Goal: Task Accomplishment & Management: Use online tool/utility

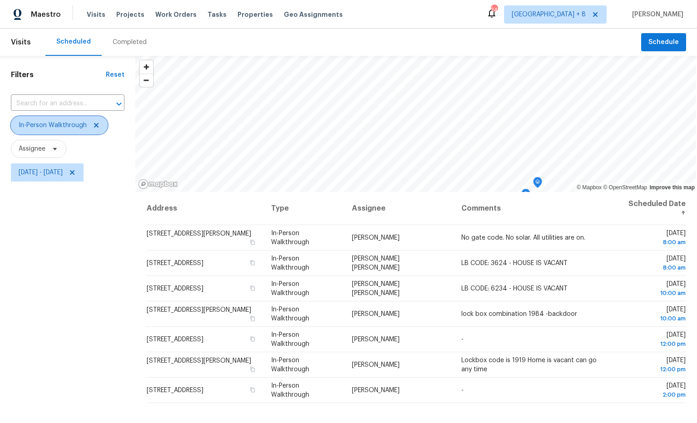
click at [65, 126] on span "In-Person Walkthrough" at bounding box center [53, 125] width 68 height 9
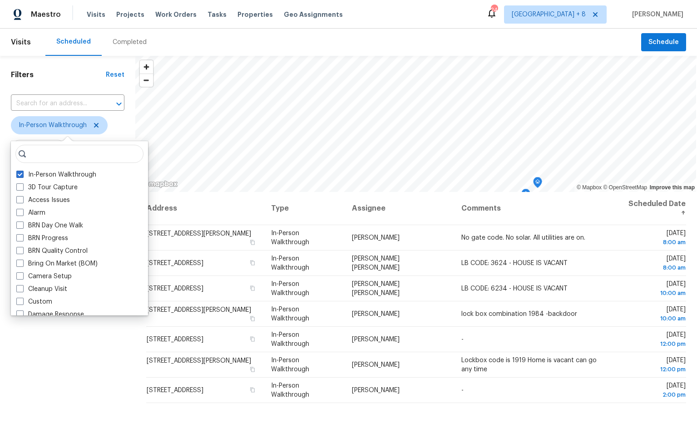
click at [82, 152] on input "search" at bounding box center [79, 154] width 128 height 18
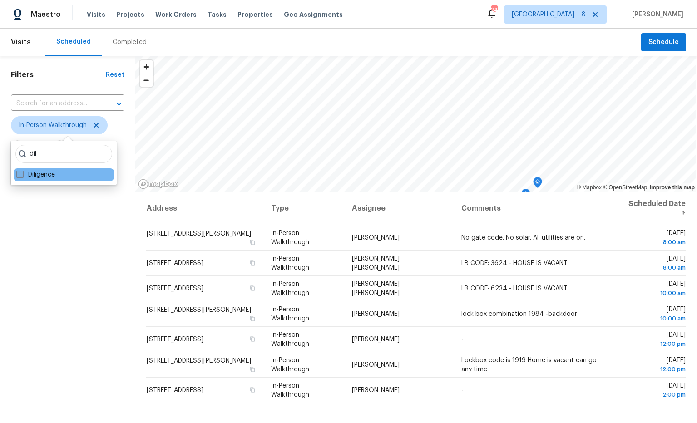
type input "dil"
click at [39, 175] on label "Diligence" at bounding box center [35, 174] width 39 height 9
click at [22, 175] on input "Diligence" at bounding box center [19, 173] width 6 height 6
checkbox input "true"
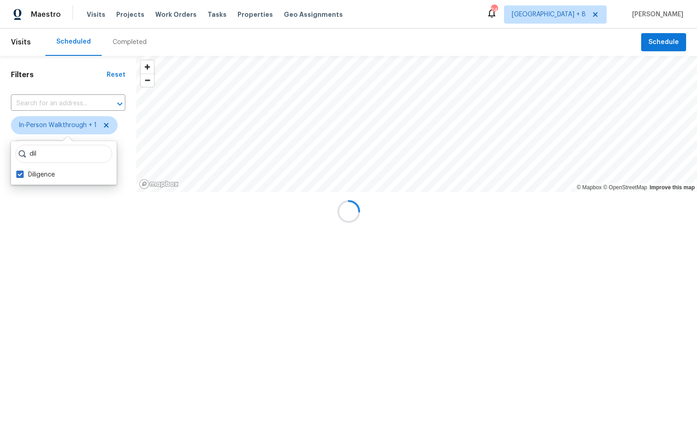
click at [50, 230] on div at bounding box center [348, 211] width 697 height 423
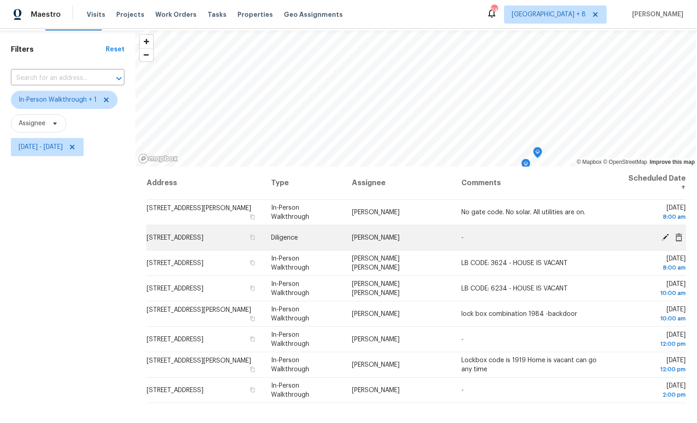
scroll to position [22, 0]
